Goal: Task Accomplishment & Management: Manage account settings

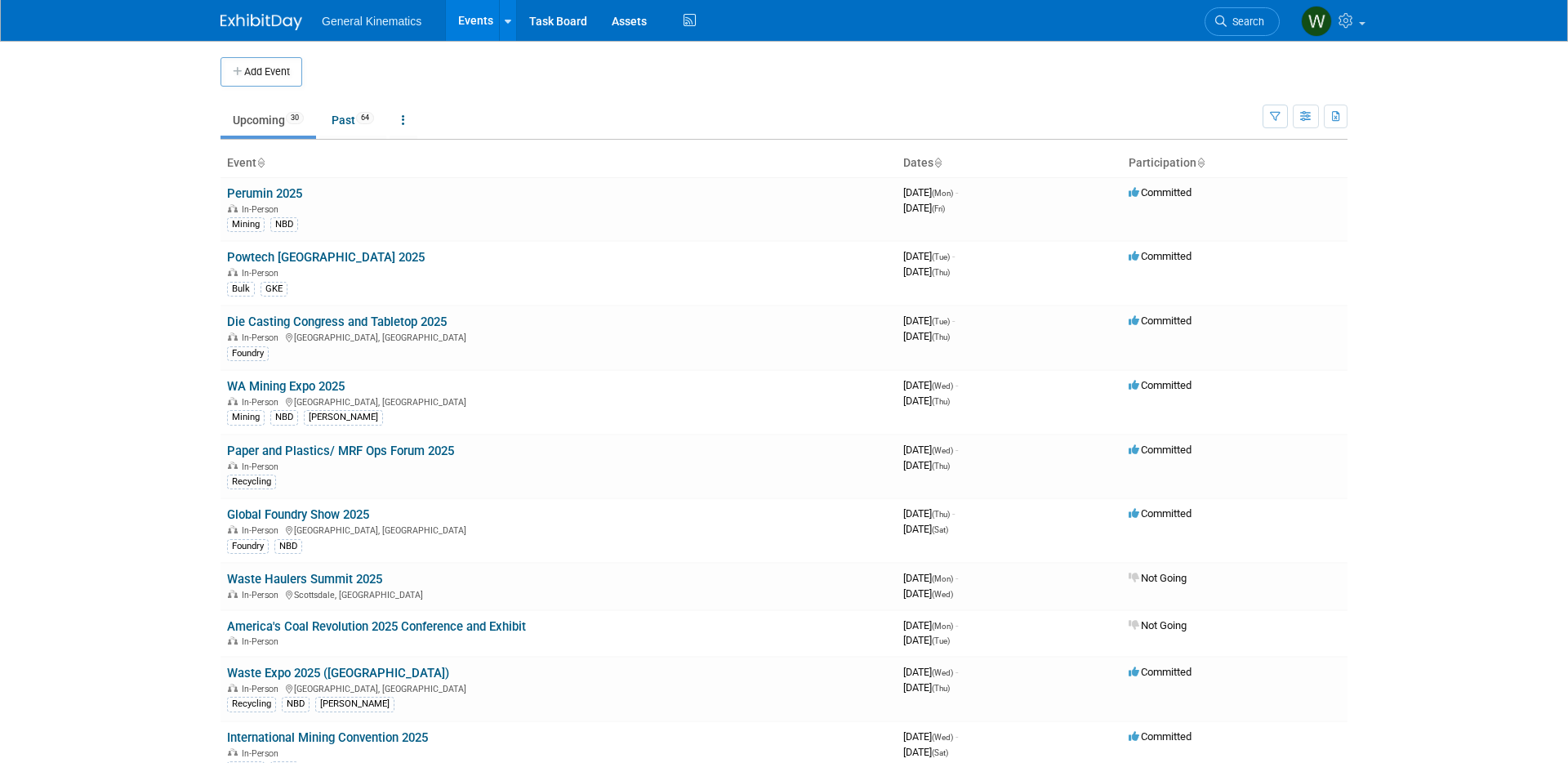
click at [296, 254] on link "Powtech [GEOGRAPHIC_DATA] 2025" at bounding box center [326, 257] width 198 height 15
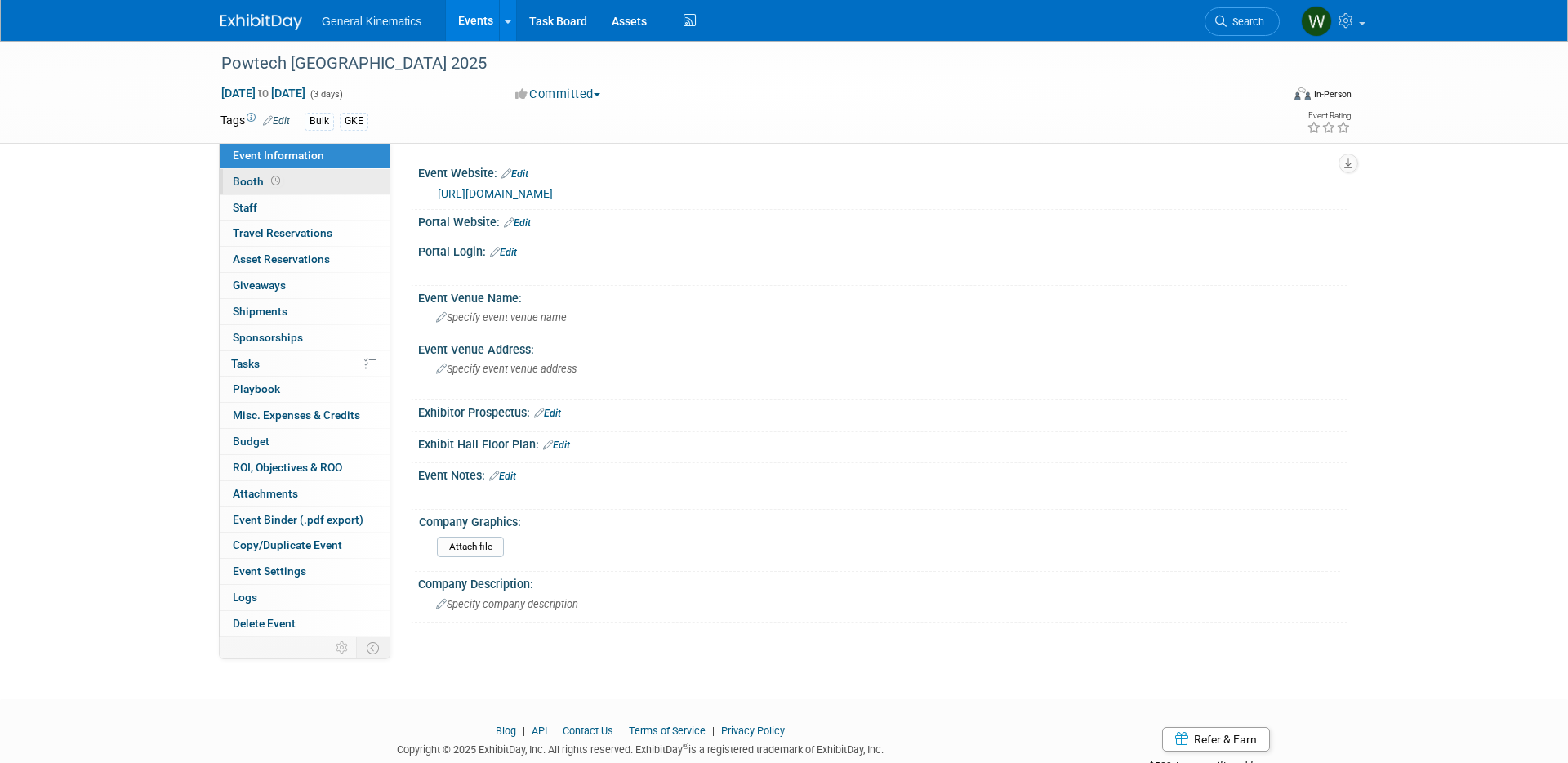
click at [259, 182] on span "Booth" at bounding box center [257, 181] width 51 height 13
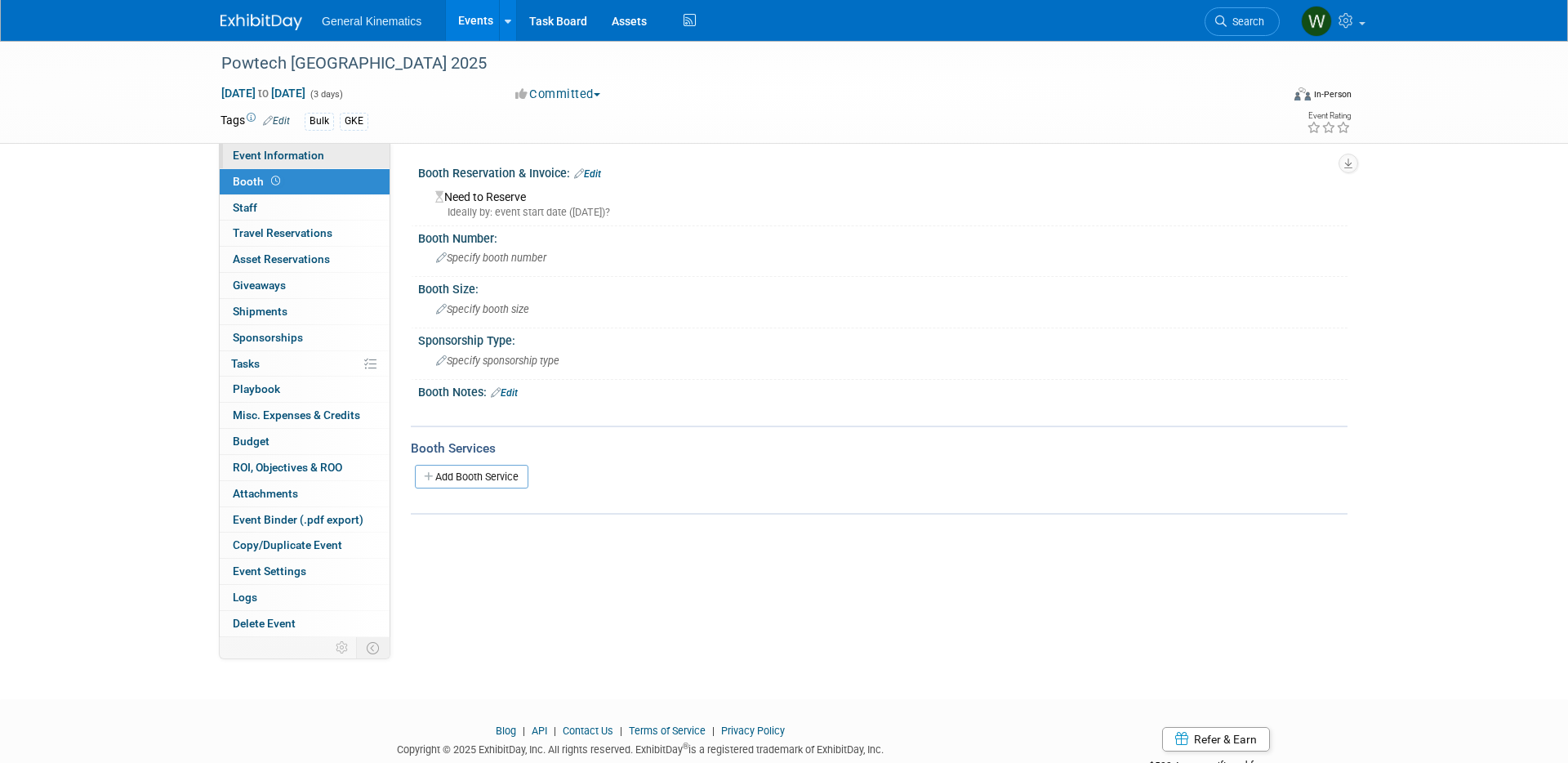
click at [278, 158] on span "Event Information" at bounding box center [278, 155] width 91 height 13
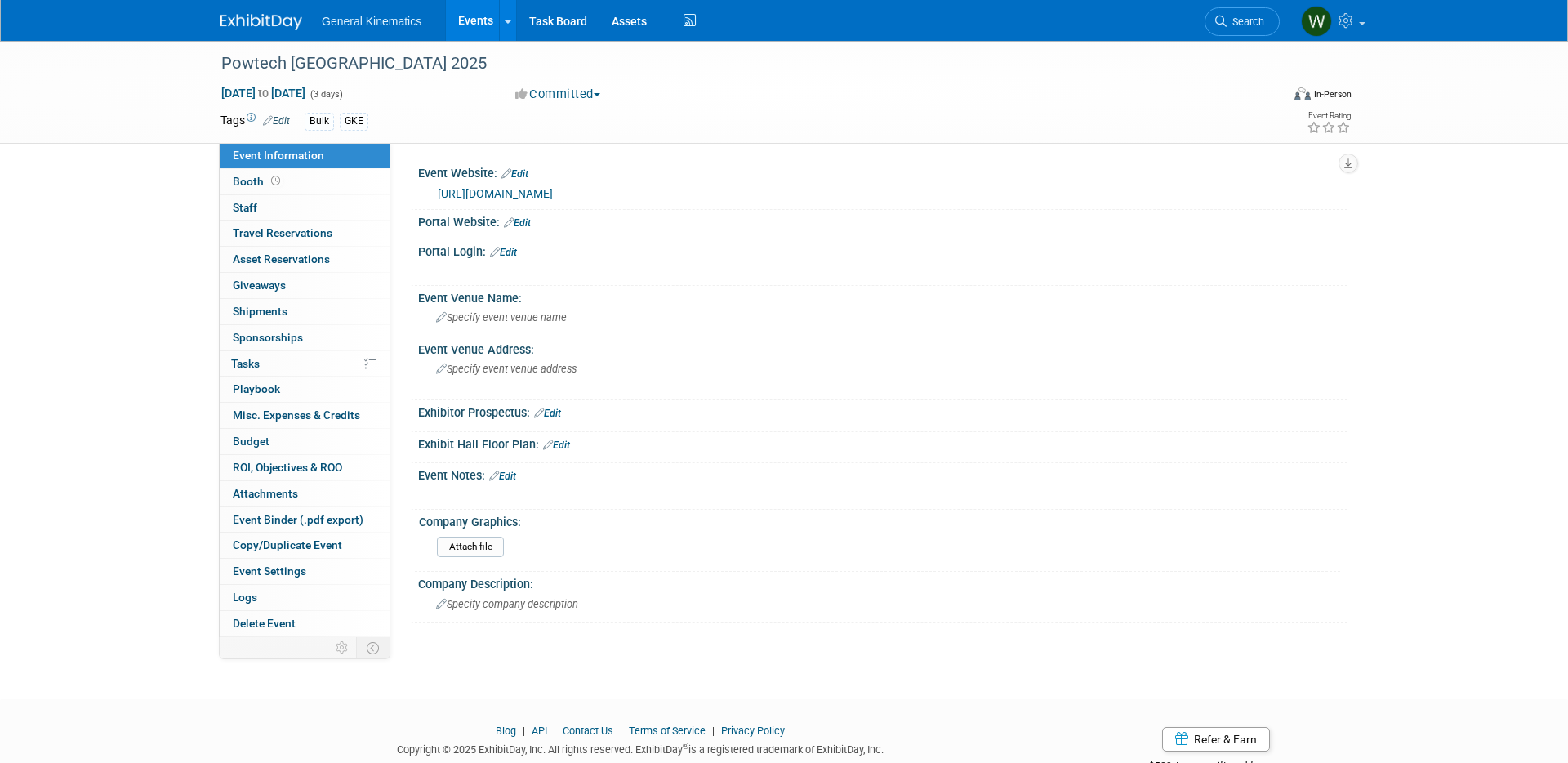
click at [606, 92] on button "Committed" at bounding box center [558, 93] width 97 height 17
click at [572, 166] on link "Not Going" at bounding box center [575, 166] width 129 height 23
click at [272, 20] on img at bounding box center [261, 22] width 81 height 16
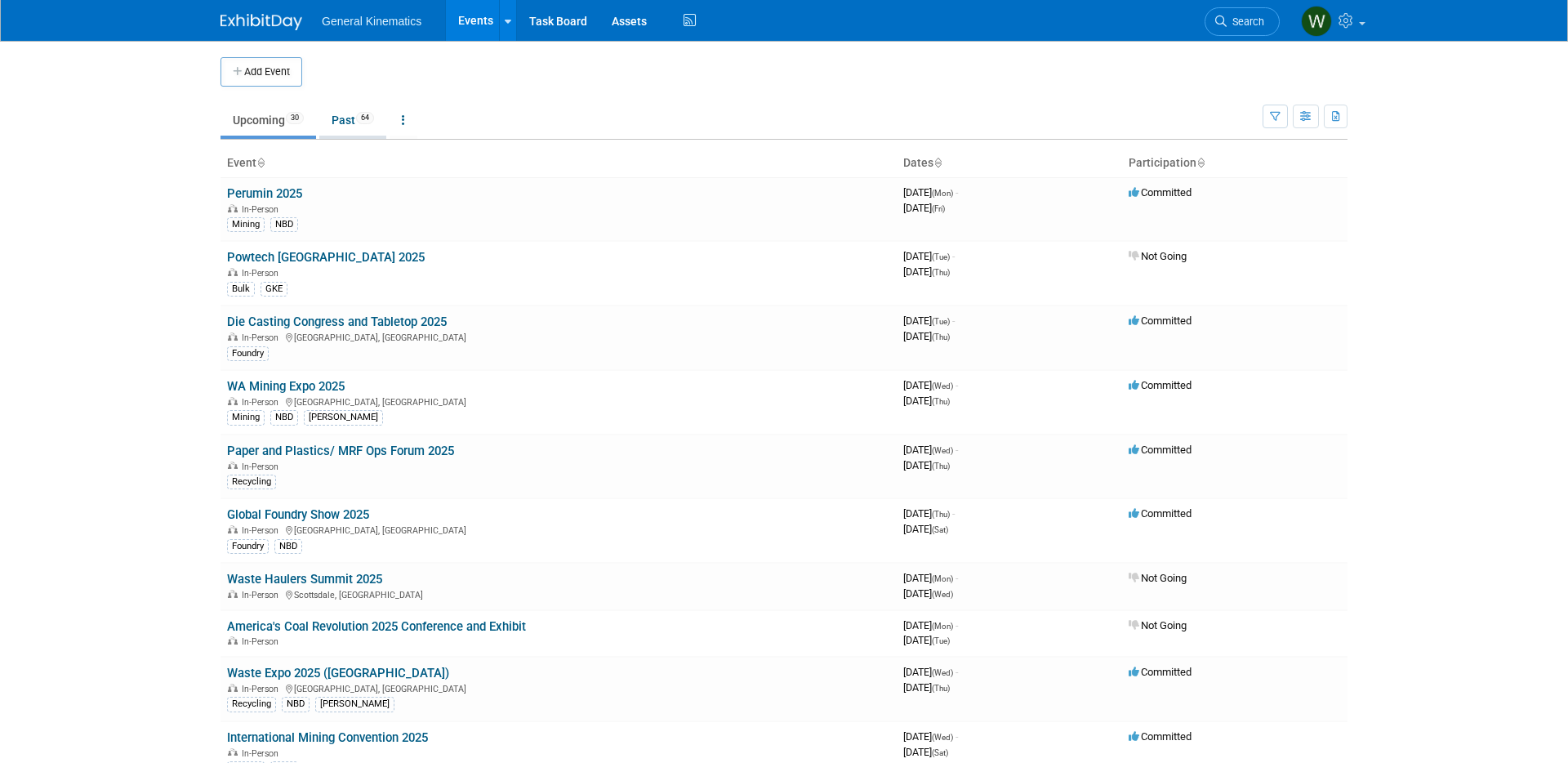
click at [349, 123] on link "Past 64" at bounding box center [352, 119] width 67 height 31
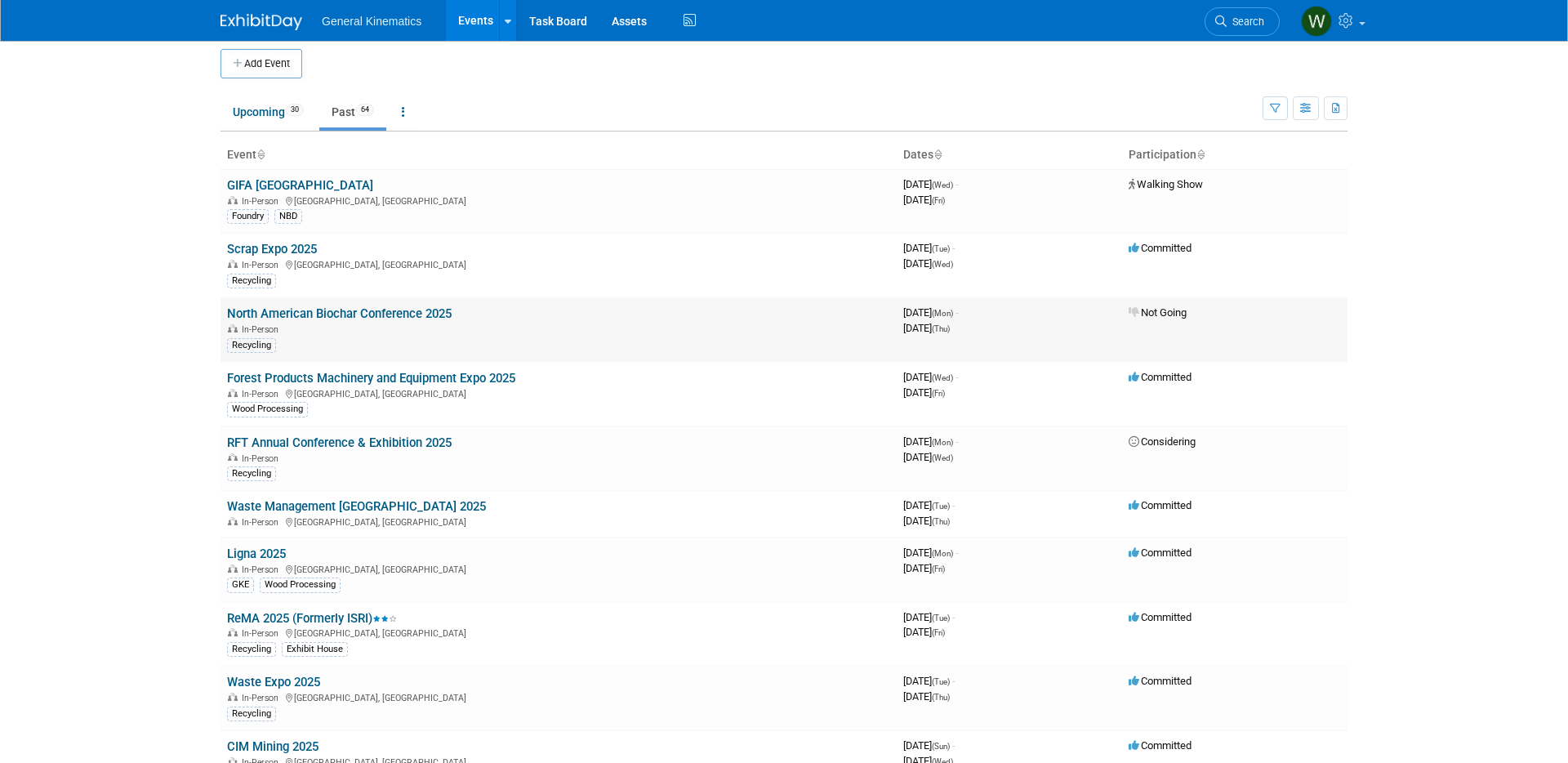
scroll to position [9, 0]
click at [299, 247] on link "Scrap Expo 2025" at bounding box center [272, 248] width 89 height 15
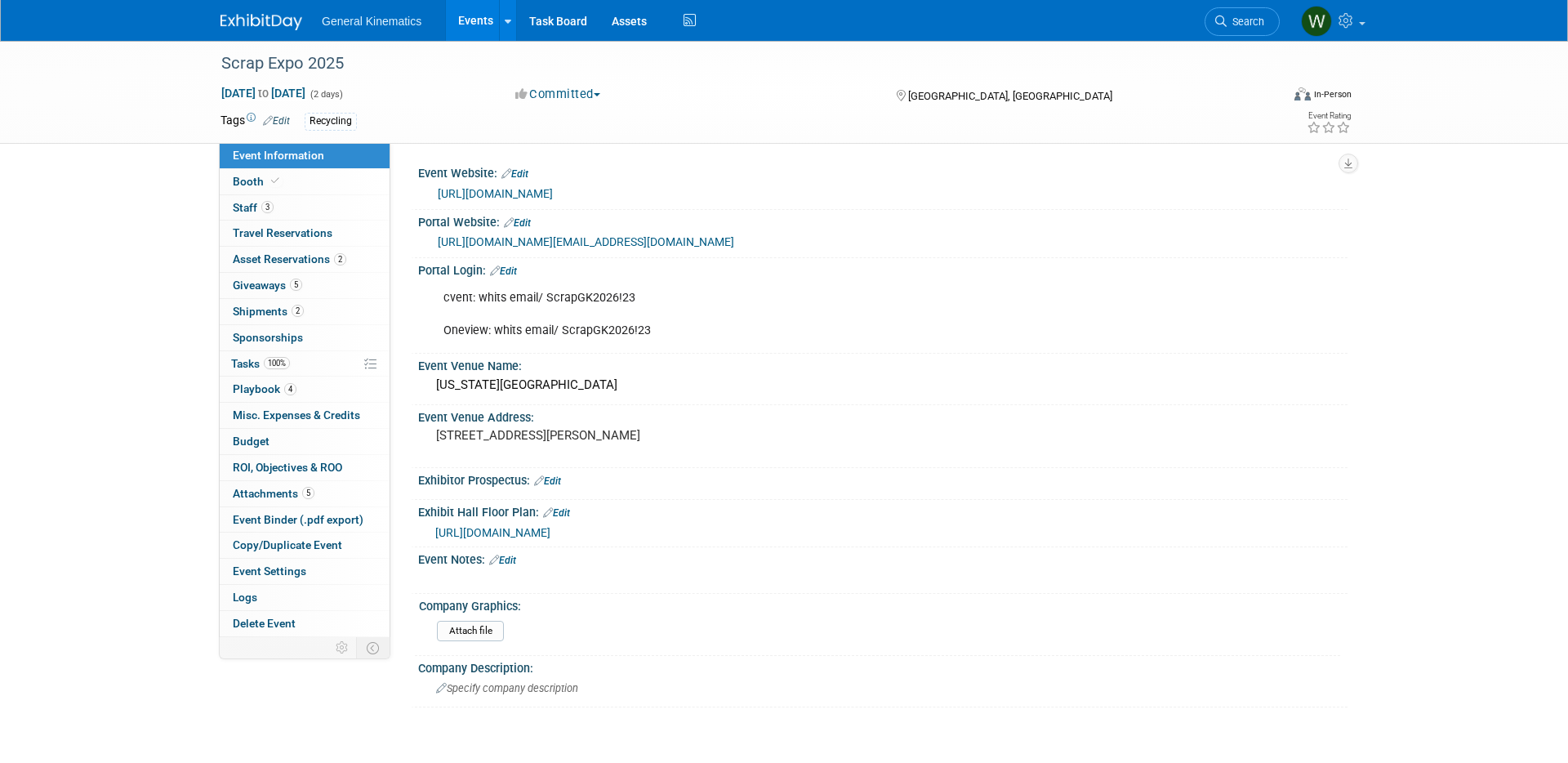
drag, startPoint x: 263, startPoint y: 310, endPoint x: 413, endPoint y: 341, distance: 153.2
click at [263, 310] on span "Shipments 2" at bounding box center [268, 311] width 72 height 13
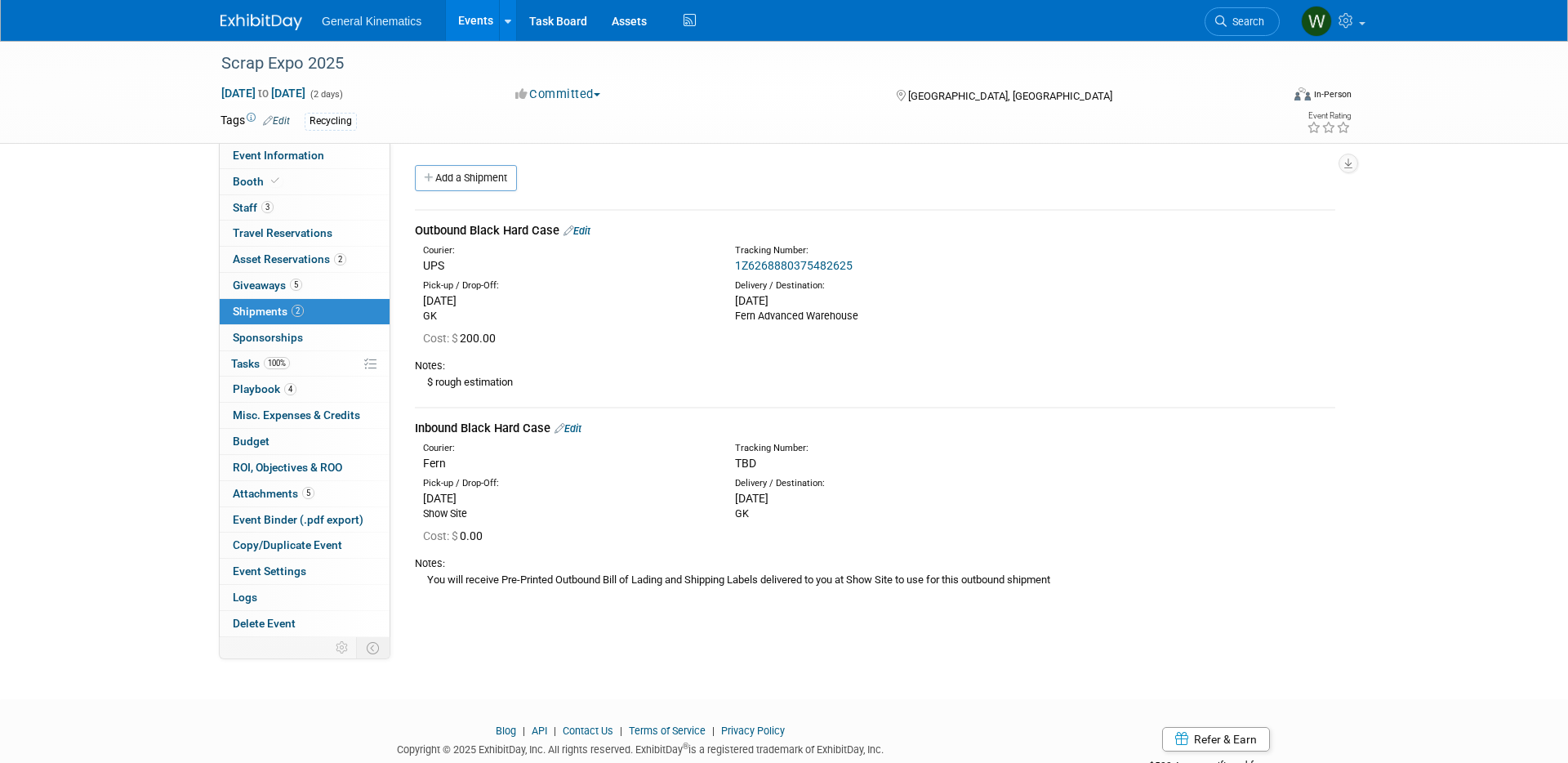
click at [576, 427] on link "Edit" at bounding box center [567, 428] width 27 height 12
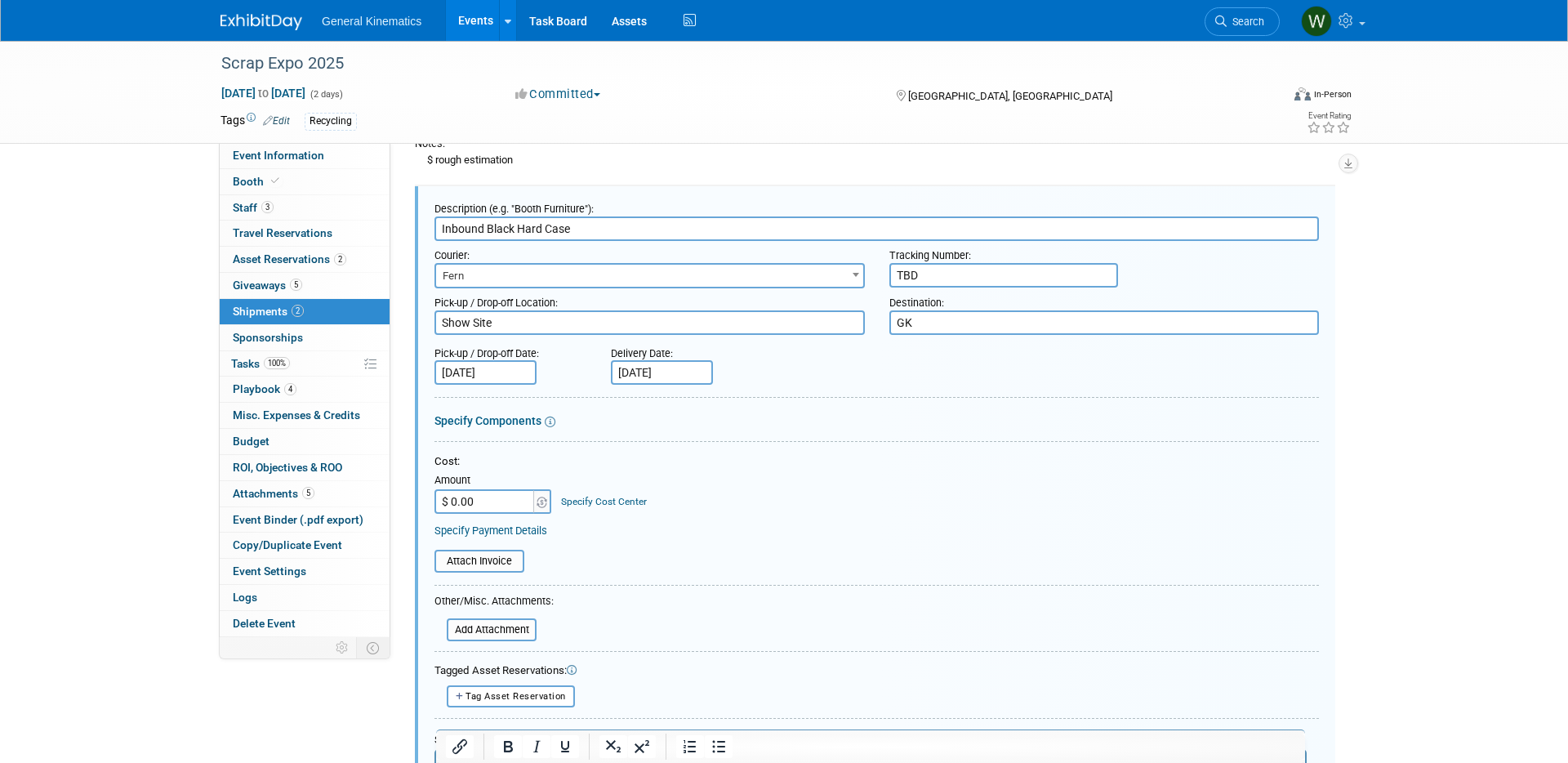
click at [499, 494] on input "$ 0.00" at bounding box center [485, 501] width 102 height 25
click at [480, 503] on input "$ 649." at bounding box center [485, 501] width 102 height 25
type input "$ 649.41"
click at [473, 557] on input "file" at bounding box center [425, 561] width 195 height 20
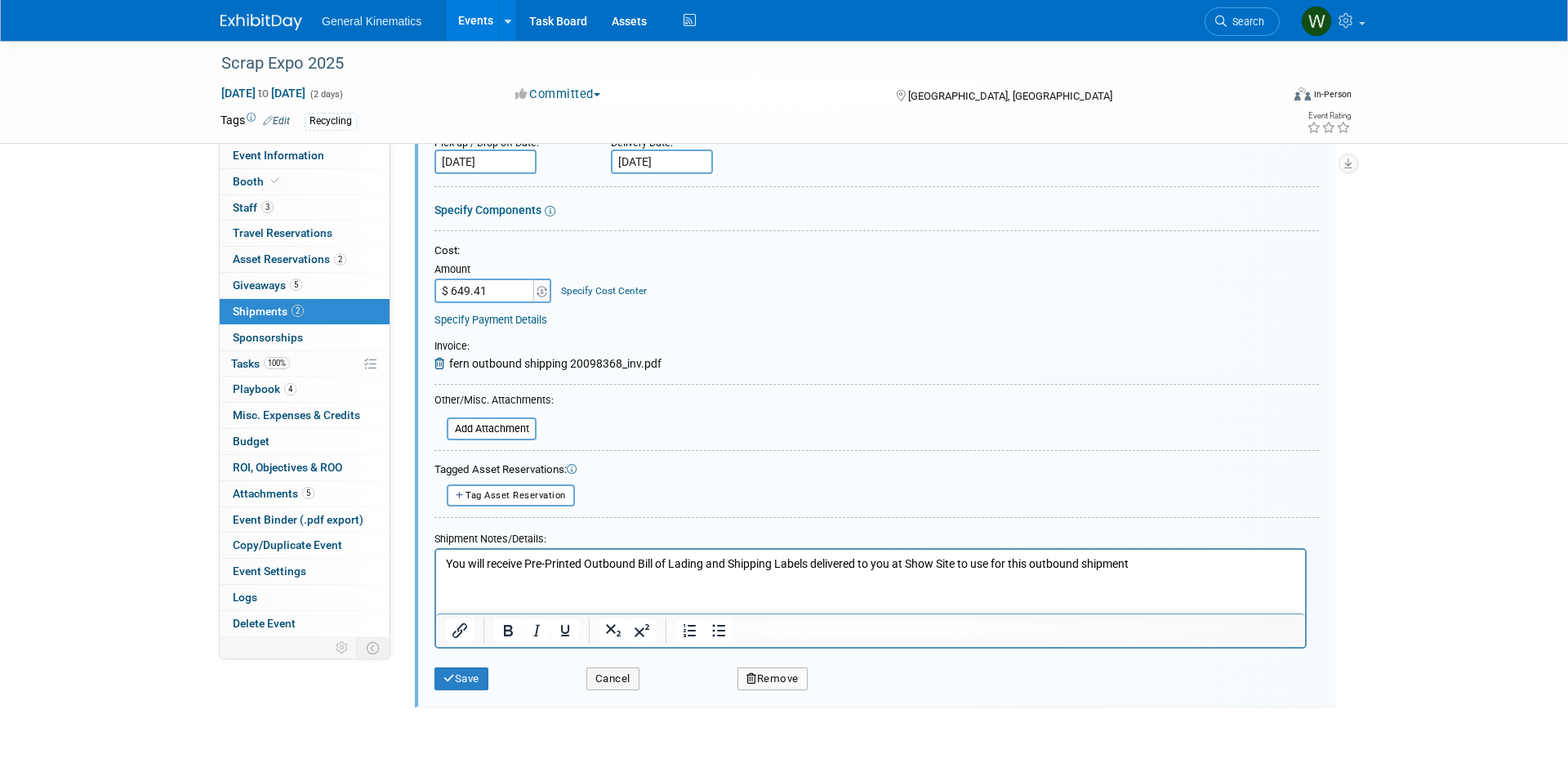
scroll to position [434, 0]
click at [459, 673] on button "Save" at bounding box center [461, 677] width 54 height 23
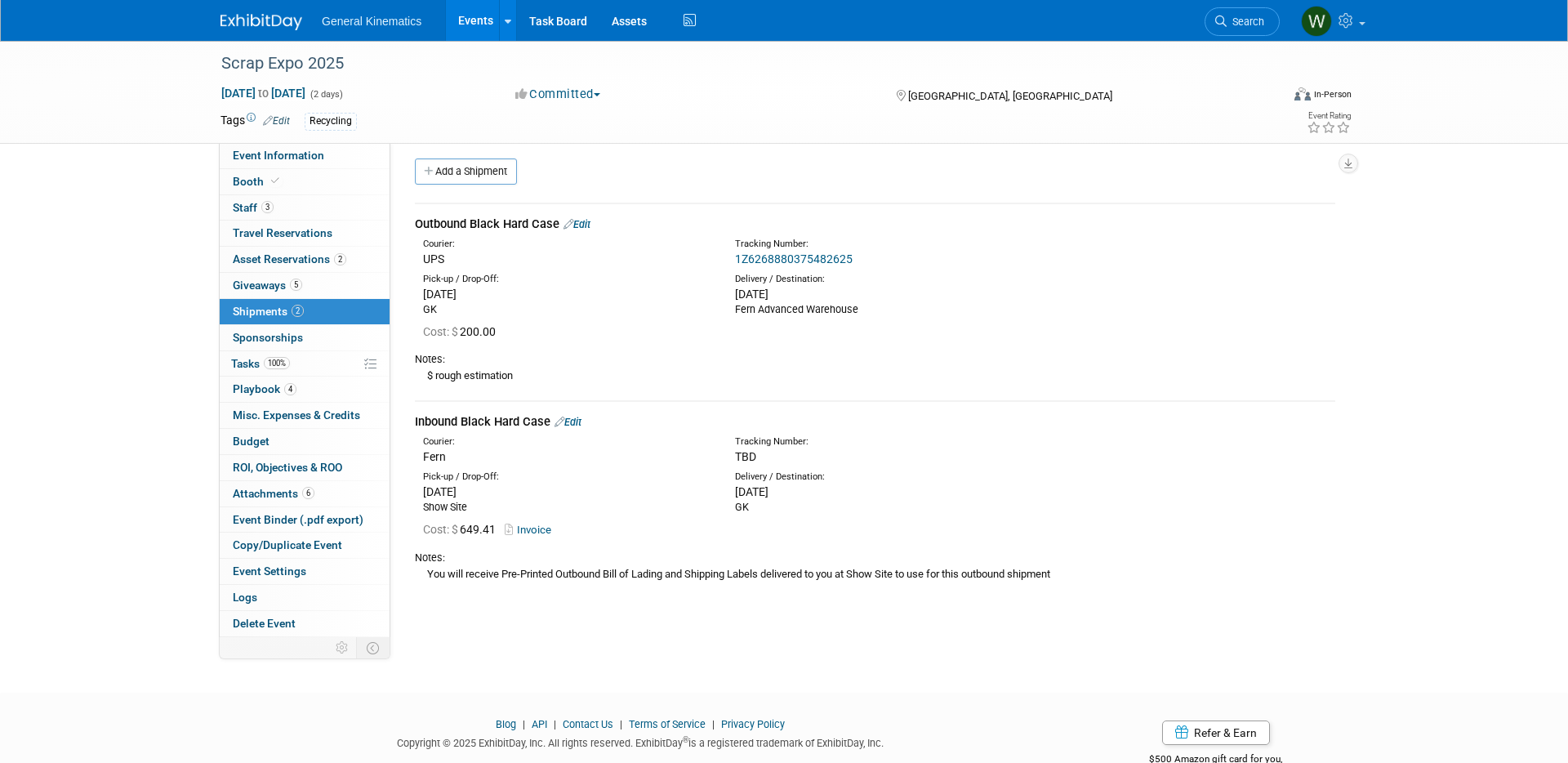
scroll to position [0, 0]
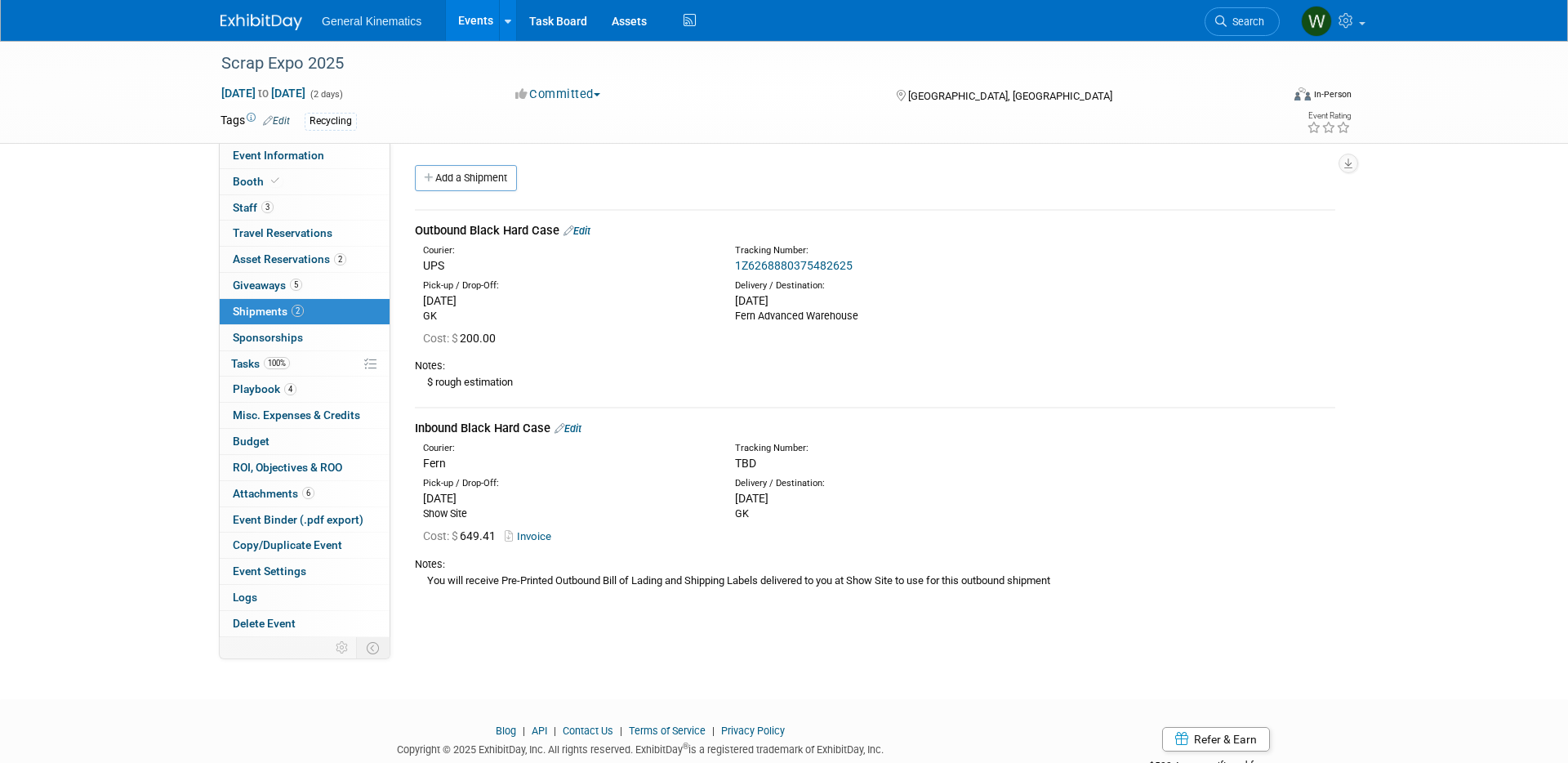
click at [277, 21] on img at bounding box center [261, 22] width 81 height 16
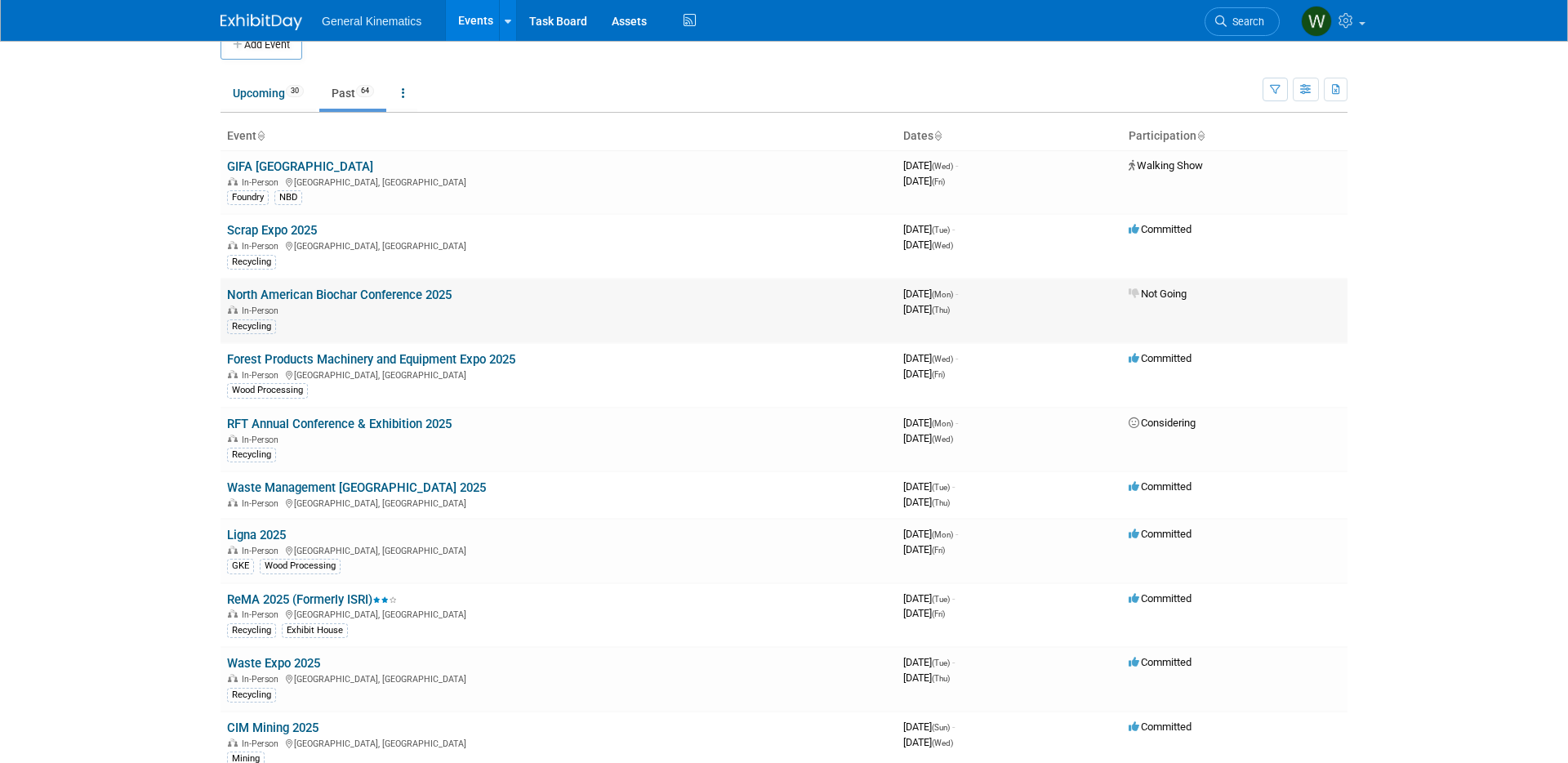
scroll to position [28, 0]
click at [265, 84] on link "Upcoming 30" at bounding box center [268, 91] width 95 height 31
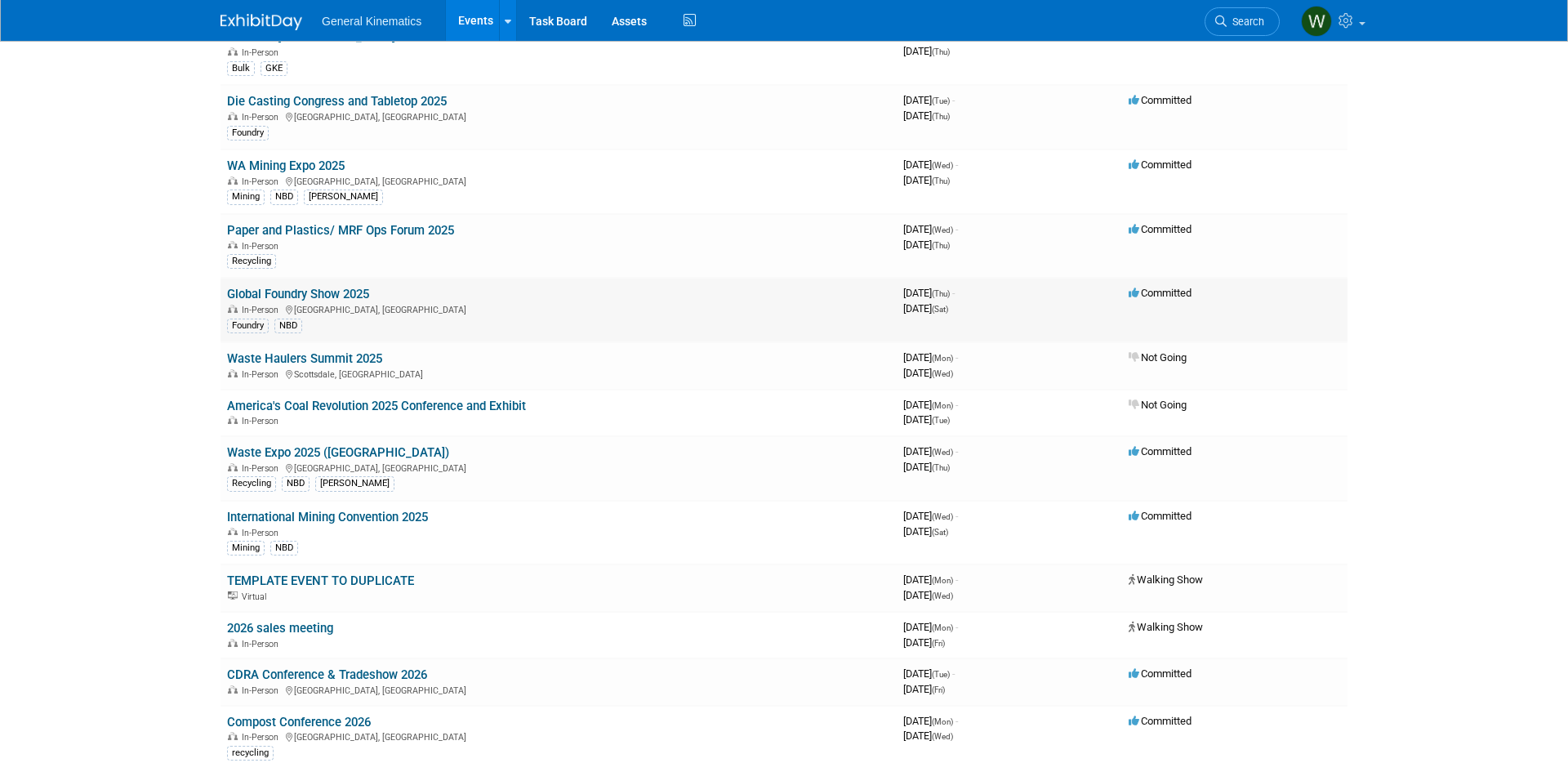
scroll to position [236, 0]
